Goal: Information Seeking & Learning: Find contact information

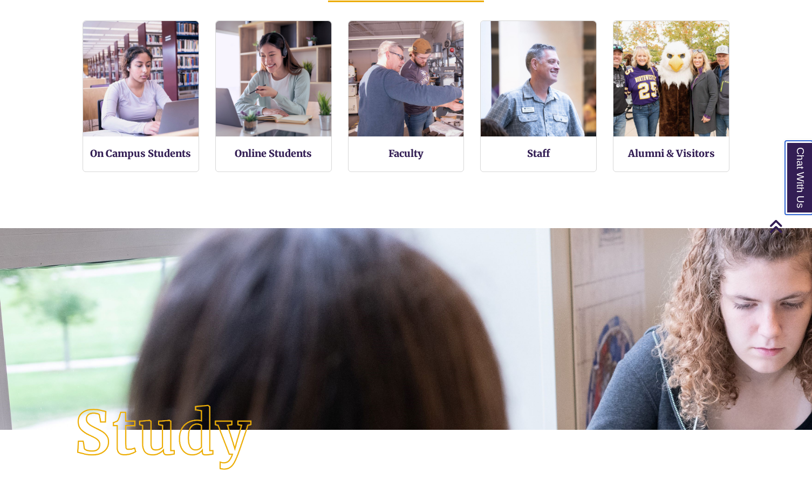
scroll to position [800, 0]
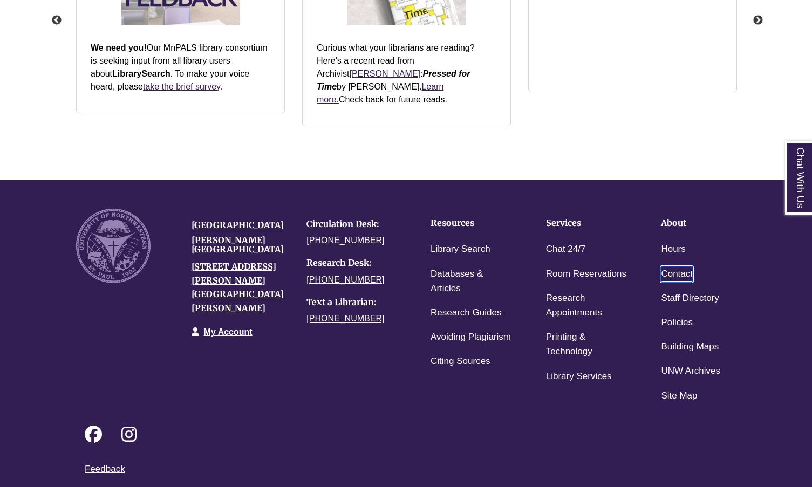
click at [672, 266] on link "Contact" at bounding box center [677, 274] width 32 height 16
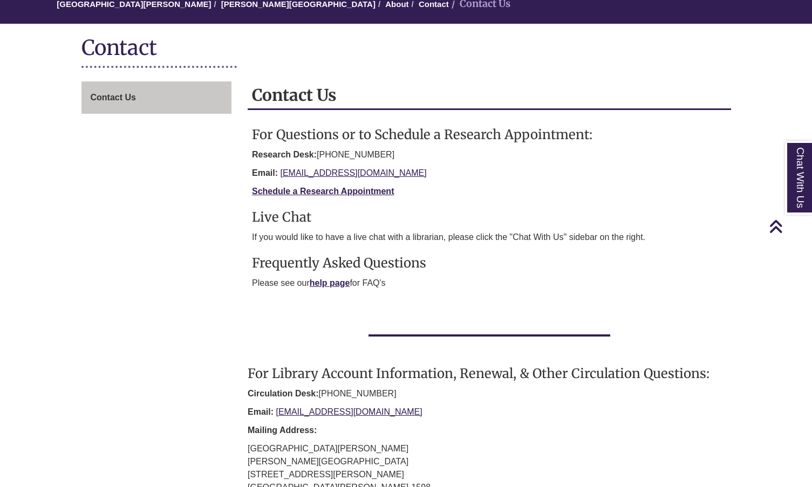
scroll to position [108, 0]
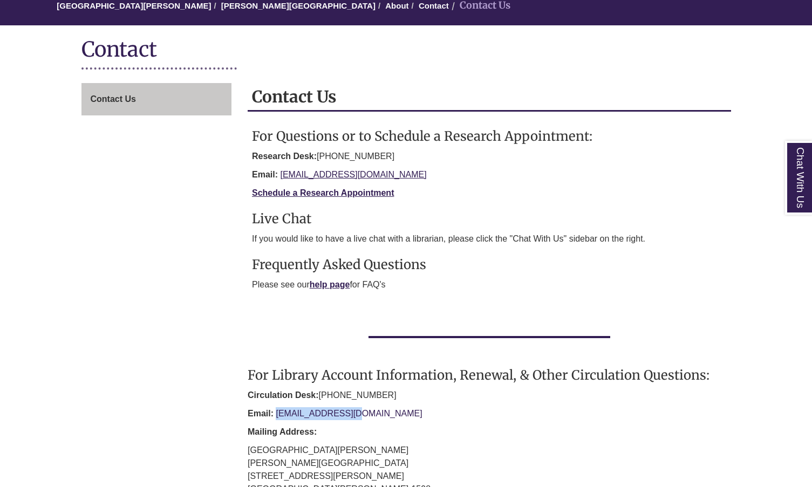
drag, startPoint x: 359, startPoint y: 414, endPoint x: 288, endPoint y: 418, distance: 71.3
click at [278, 416] on p "Email: [EMAIL_ADDRESS][DOMAIN_NAME]" at bounding box center [489, 413] width 483 height 13
click at [371, 410] on p "Email: [EMAIL_ADDRESS][DOMAIN_NAME]" at bounding box center [489, 413] width 483 height 13
click at [359, 413] on p "Email: [EMAIL_ADDRESS][DOMAIN_NAME]" at bounding box center [489, 413] width 483 height 13
drag, startPoint x: 268, startPoint y: 386, endPoint x: 279, endPoint y: 402, distance: 19.0
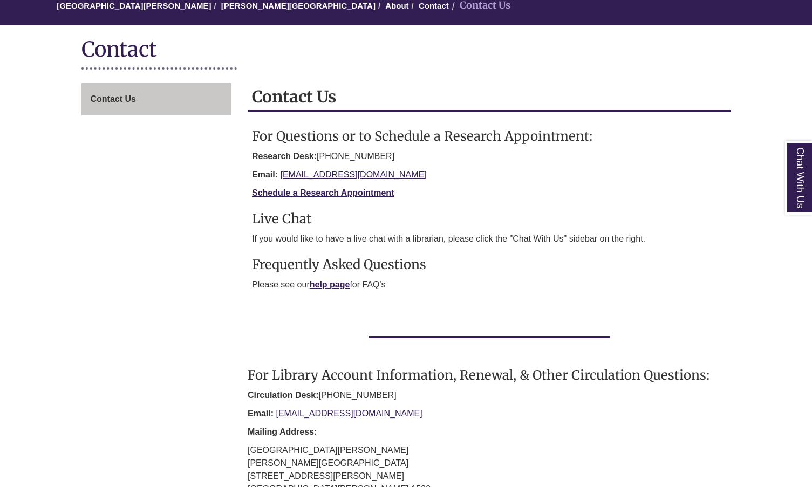
click at [268, 387] on section "For Library Account Information, Renewal, & Other Circulation Questions: Circul…" at bounding box center [489, 431] width 483 height 129
drag, startPoint x: 359, startPoint y: 413, endPoint x: 276, endPoint y: 416, distance: 83.1
click at [276, 416] on p "Email: [EMAIL_ADDRESS][DOMAIN_NAME]" at bounding box center [489, 413] width 483 height 13
copy link "[EMAIL_ADDRESS][DOMAIN_NAME]"
